Goal: Task Accomplishment & Management: Manage account settings

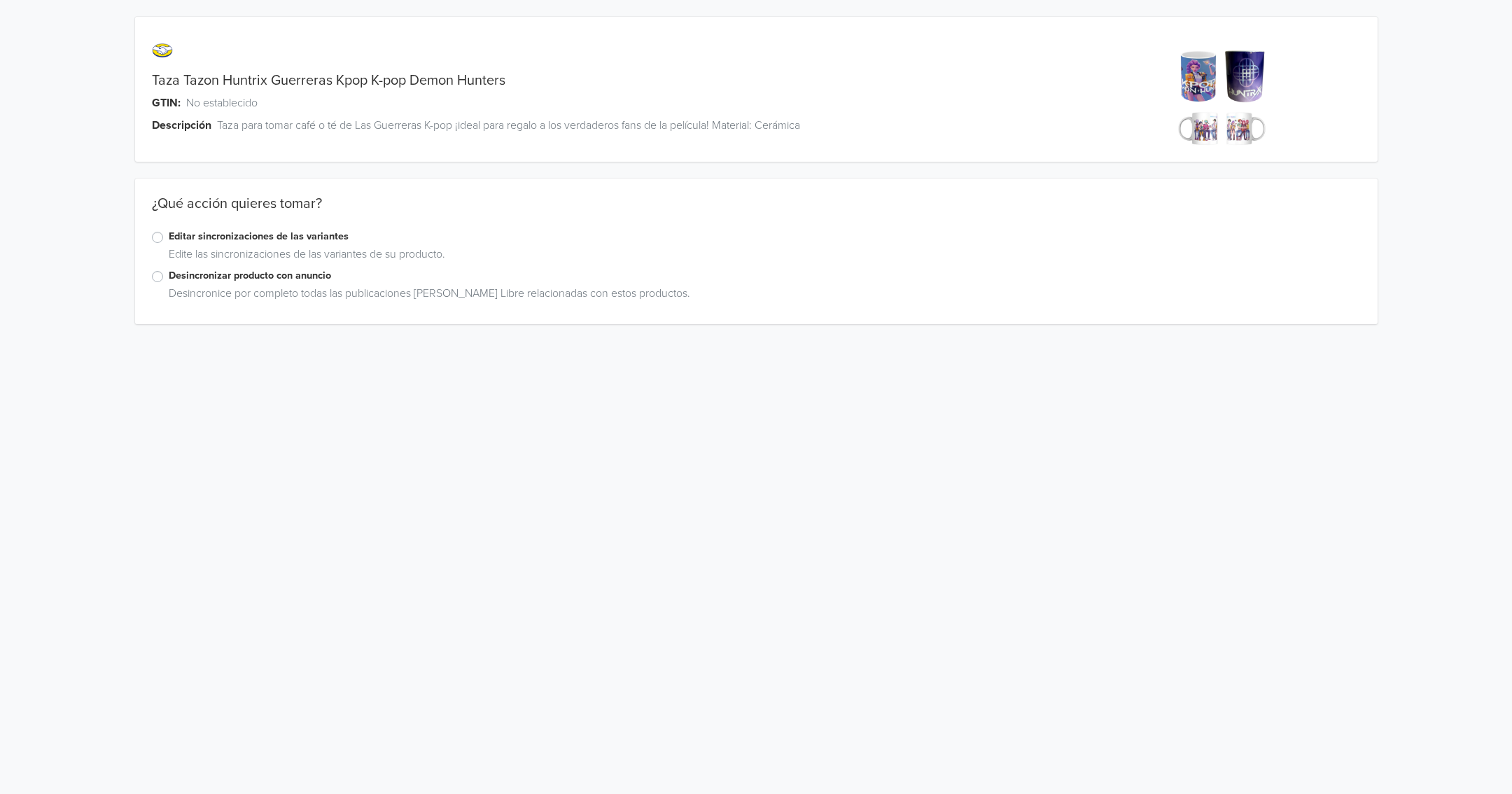
click at [169, 233] on label "Editar sincronizaciones de las variantes" at bounding box center [764, 236] width 1192 height 15
click at [0, 0] on input "Editar sincronizaciones de las variantes" at bounding box center [0, 0] width 0 height 0
click at [169, 239] on label "Editar sincronizaciones de las variantes" at bounding box center [764, 236] width 1192 height 15
click at [0, 0] on input "Editar sincronizaciones de las variantes" at bounding box center [0, 0] width 0 height 0
